Goal: Information Seeking & Learning: Learn about a topic

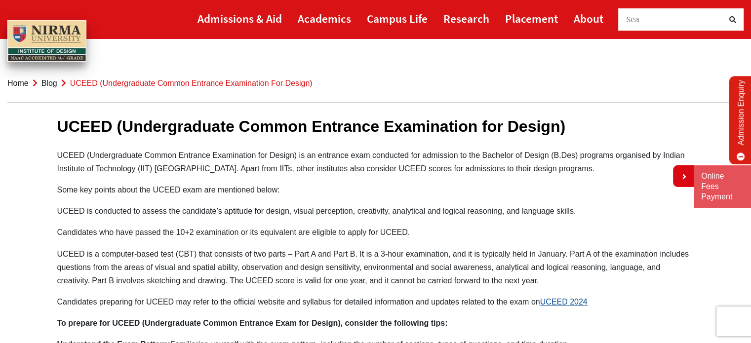
click at [274, 158] on p "UCEED (Undergraduate Common Entrance Examination for Design) is an entrance exa…" at bounding box center [375, 162] width 637 height 27
drag, startPoint x: 201, startPoint y: 161, endPoint x: 263, endPoint y: 164, distance: 62.3
click at [260, 164] on p "UCEED (Undergraduate Common Entrance Examination for Design) is an entrance exa…" at bounding box center [375, 162] width 637 height 27
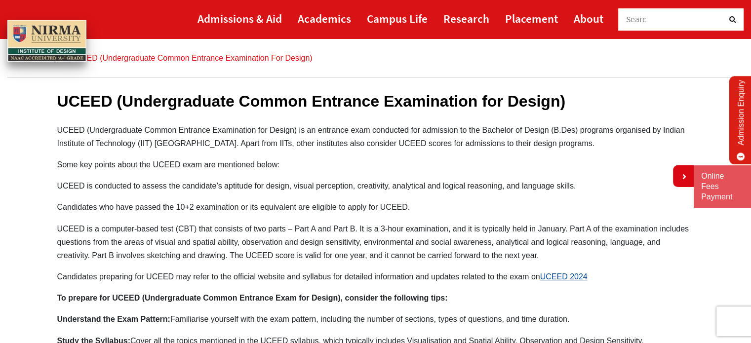
scroll to position [49, 0]
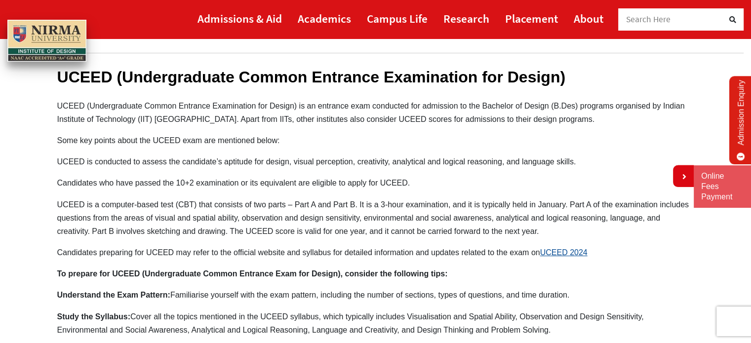
drag, startPoint x: 98, startPoint y: 164, endPoint x: 221, endPoint y: 167, distance: 123.0
click at [221, 167] on p "UCEED is conducted to assess the candidate’s aptitude for design, visual percep…" at bounding box center [375, 161] width 637 height 13
click at [266, 198] on p "UCEED is a computer-based test (CBT) that consists of two parts – Part A and Pa…" at bounding box center [375, 218] width 637 height 41
drag, startPoint x: 71, startPoint y: 211, endPoint x: 531, endPoint y: 230, distance: 460.3
click at [531, 230] on p "UCEED is a computer-based test (CBT) that consists of two parts – Part A and Pa…" at bounding box center [375, 218] width 637 height 41
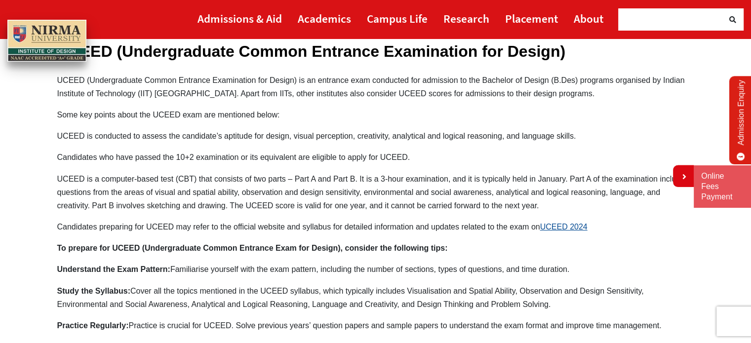
scroll to position [99, 0]
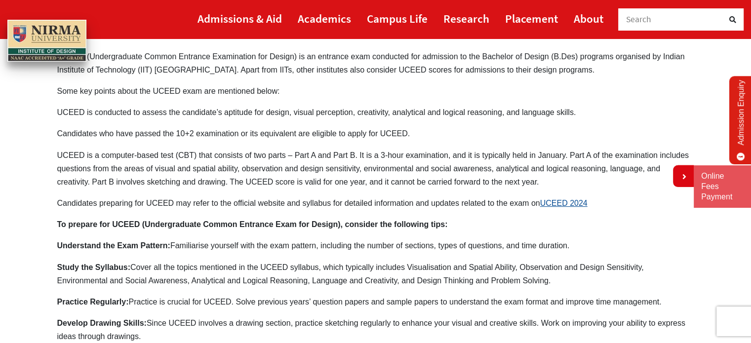
click at [177, 180] on p "UCEED is a computer-based test (CBT) that consists of two parts – Part A and Pa…" at bounding box center [375, 169] width 637 height 41
drag, startPoint x: 120, startPoint y: 198, endPoint x: 402, endPoint y: 212, distance: 282.4
click at [402, 212] on div "UCEED (Undergraduate Common Entrance Examination for Design) UCEED (Undergradua…" at bounding box center [376, 251] width 652 height 512
click at [468, 216] on div "UCEED (Undergraduate Common Entrance Examination for Design) UCEED (Undergradua…" at bounding box center [376, 251] width 652 height 512
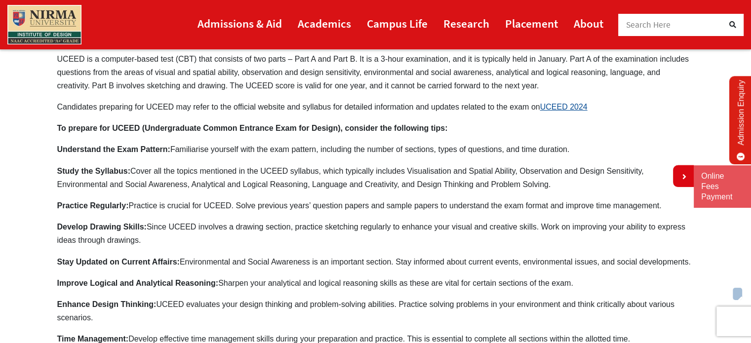
scroll to position [198, 0]
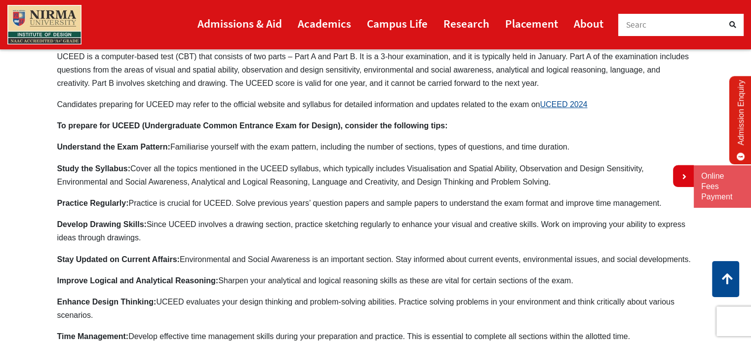
drag, startPoint x: 100, startPoint y: 122, endPoint x: 384, endPoint y: 161, distance: 287.1
click at [384, 161] on div "UCEED (Undergraduate Common Entrance Examination for Design) UCEED (Undergradua…" at bounding box center [376, 152] width 652 height 512
click at [263, 168] on p "Study the Syllabus: Cover all the topics mentioned in the UCEED syllabus, which…" at bounding box center [375, 175] width 637 height 27
drag, startPoint x: 310, startPoint y: 169, endPoint x: 536, endPoint y: 184, distance: 225.8
click at [536, 184] on p "Study the Syllabus: Cover all the topics mentioned in the UCEED syllabus, which…" at bounding box center [375, 175] width 637 height 27
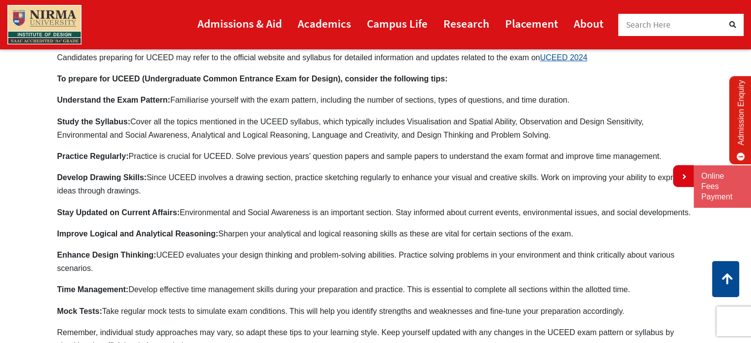
scroll to position [247, 0]
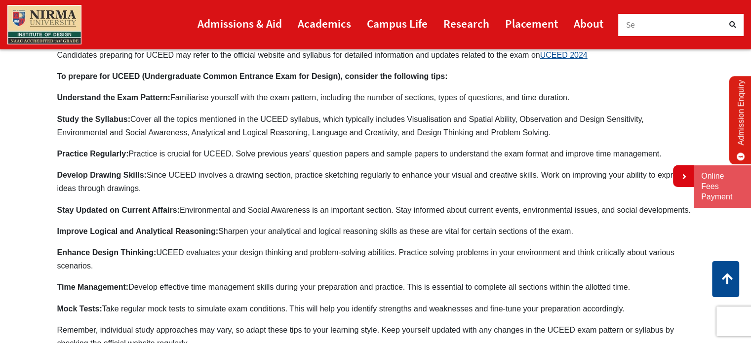
drag, startPoint x: 275, startPoint y: 151, endPoint x: 297, endPoint y: 152, distance: 22.2
click at [297, 152] on p "Practice Regularly: Practice is crucial for UCEED. Solve previous years’ questi…" at bounding box center [375, 153] width 637 height 13
drag, startPoint x: 191, startPoint y: 167, endPoint x: 243, endPoint y: 180, distance: 53.3
click at [302, 168] on div "UCEED (Undergraduate Common Entrance Examination for Design) UCEED (Undergradua…" at bounding box center [376, 102] width 652 height 512
drag, startPoint x: 188, startPoint y: 209, endPoint x: 637, endPoint y: 214, distance: 449.6
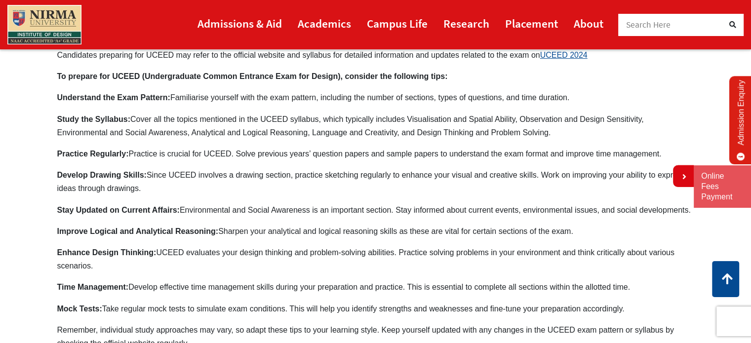
click at [637, 214] on div "UCEED (Undergraduate Common Entrance Examination for Design) UCEED (Undergradua…" at bounding box center [376, 102] width 652 height 512
drag, startPoint x: 251, startPoint y: 229, endPoint x: 601, endPoint y: 224, distance: 349.8
click at [602, 224] on div "UCEED (Undergraduate Common Entrance Examination for Design) UCEED (Undergradua…" at bounding box center [376, 102] width 652 height 512
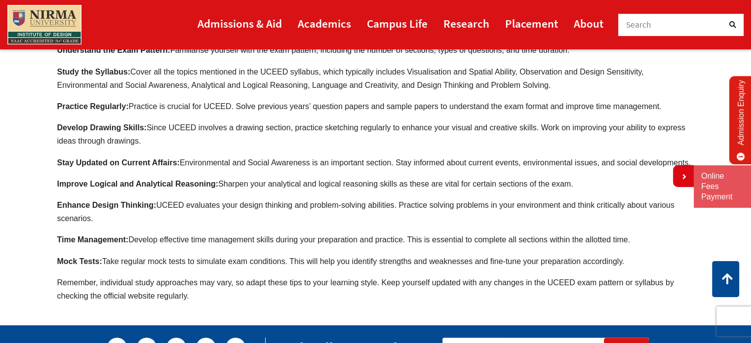
scroll to position [296, 0]
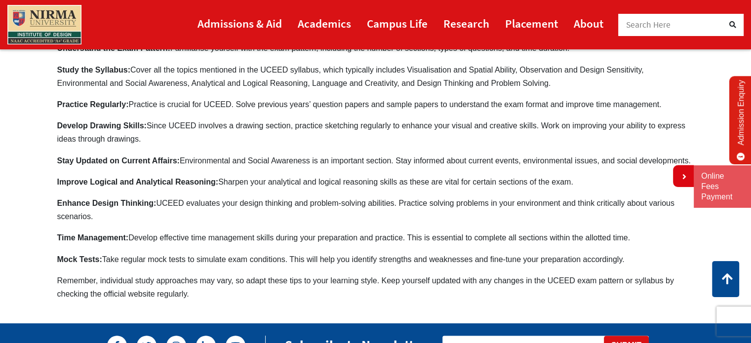
drag, startPoint x: 139, startPoint y: 205, endPoint x: 414, endPoint y: 190, distance: 275.6
click at [414, 190] on div "UCEED (Undergraduate Common Entrance Examination for Design) UCEED (Undergradua…" at bounding box center [376, 53] width 652 height 512
drag, startPoint x: 42, startPoint y: 263, endPoint x: 269, endPoint y: 243, distance: 227.2
click at [269, 243] on section "UCEED (Undergraduate Common Entrance Examination for Design) UCEED (Undergradua…" at bounding box center [375, 53] width 751 height 512
drag, startPoint x: 158, startPoint y: 277, endPoint x: 290, endPoint y: 274, distance: 132.4
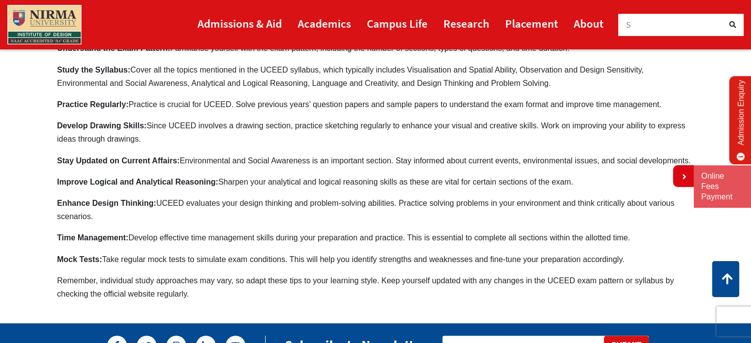
click at [290, 274] on p "Remember, individual study approaches may vary, so adapt these tips to your lea…" at bounding box center [375, 287] width 637 height 27
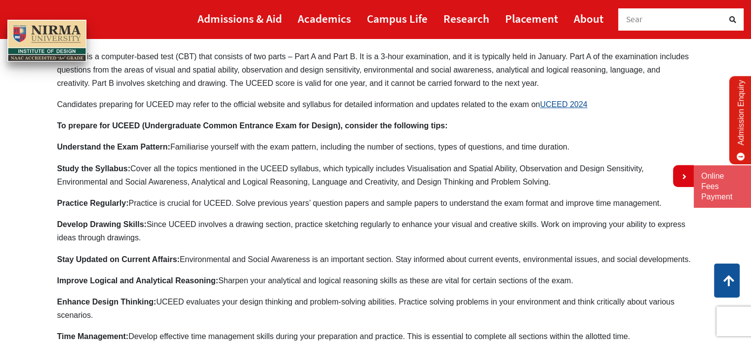
scroll to position [99, 0]
